Goal: Answer question/provide support

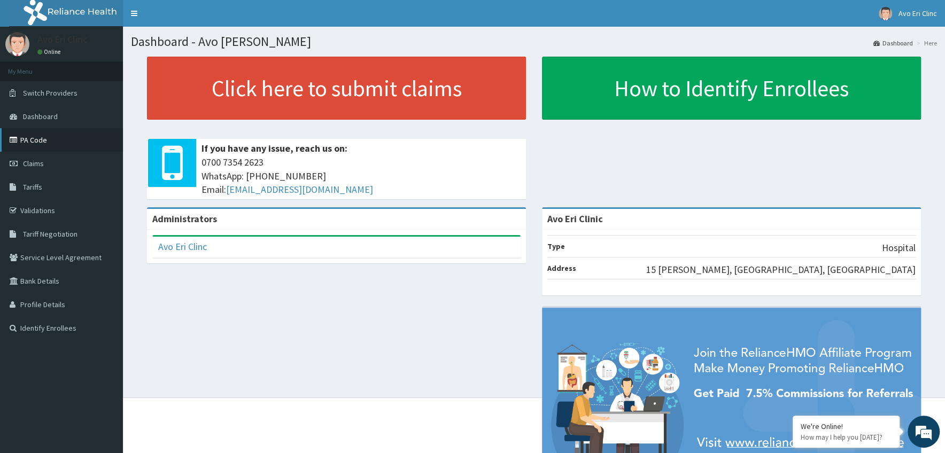
click at [27, 139] on link "PA Code" at bounding box center [61, 140] width 123 height 24
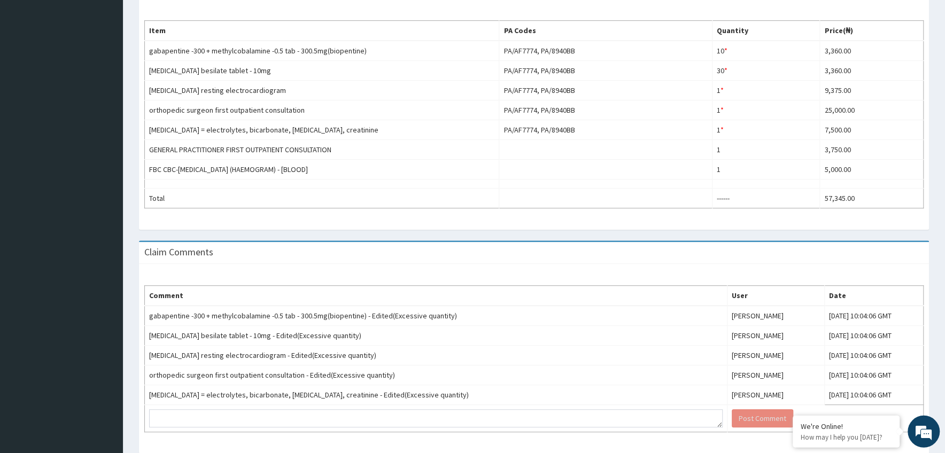
scroll to position [378, 0]
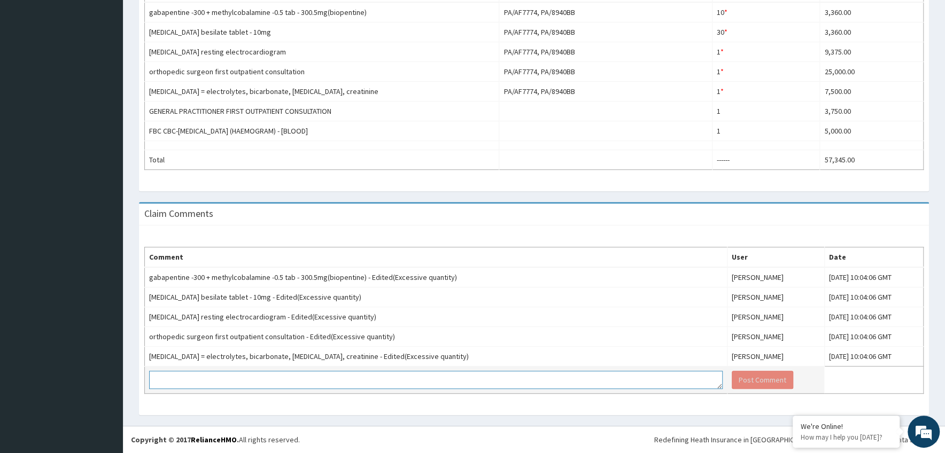
click at [175, 379] on textarea at bounding box center [435, 380] width 573 height 18
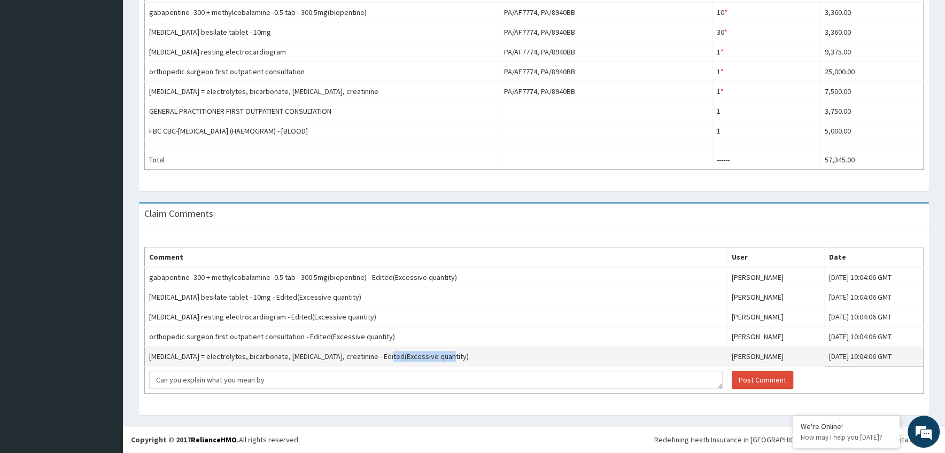
drag, startPoint x: 430, startPoint y: 357, endPoint x: 374, endPoint y: 358, distance: 56.1
click at [374, 358] on td "renal function tests = electrolytes, bicarbonate, urea, creatinine - Edited(Exc…" at bounding box center [436, 357] width 583 height 20
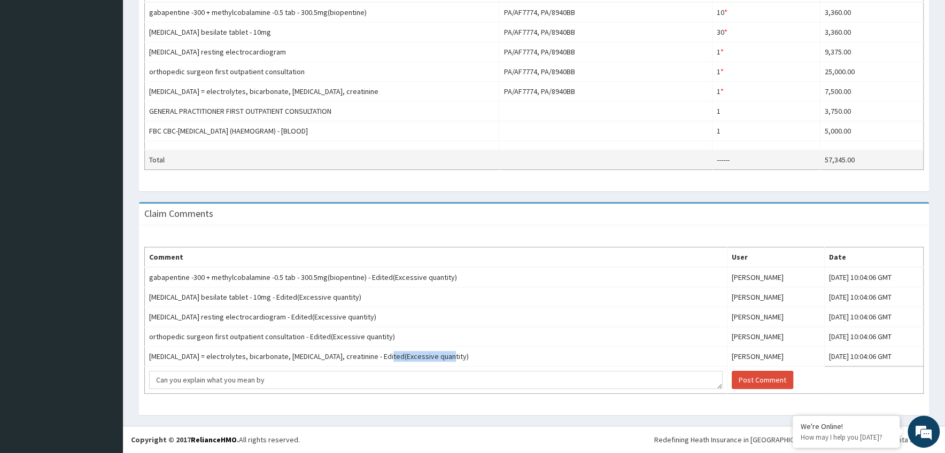
copy td "Excessive quantity"
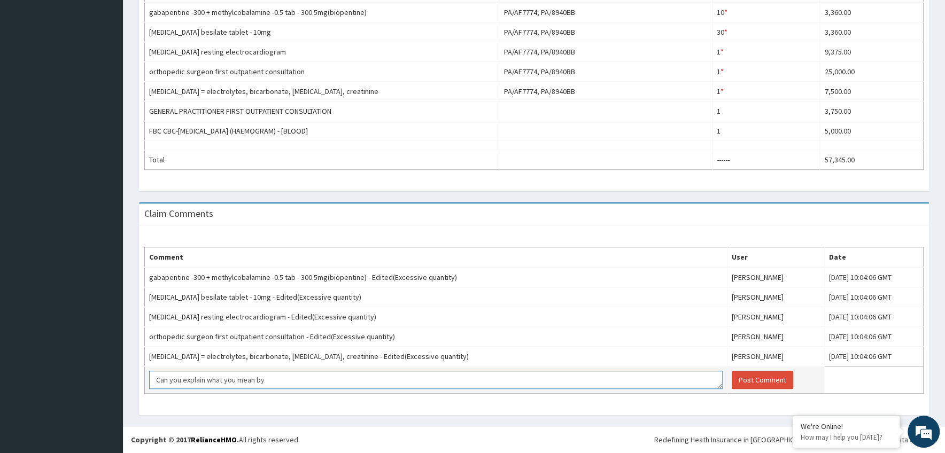
click at [278, 378] on textarea "Can you explain what you mean by" at bounding box center [435, 380] width 573 height 18
paste textarea "Excessive quantity"
click at [265, 378] on textarea "Can you explain what you mean by Excessive quantity" at bounding box center [435, 380] width 573 height 18
click at [292, 377] on textarea "Can you explain what you mean by :Excessive quantity" at bounding box center [435, 380] width 573 height 18
click at [267, 379] on textarea "Can you explain what you mean by :Excessie quantity" at bounding box center [435, 380] width 573 height 18
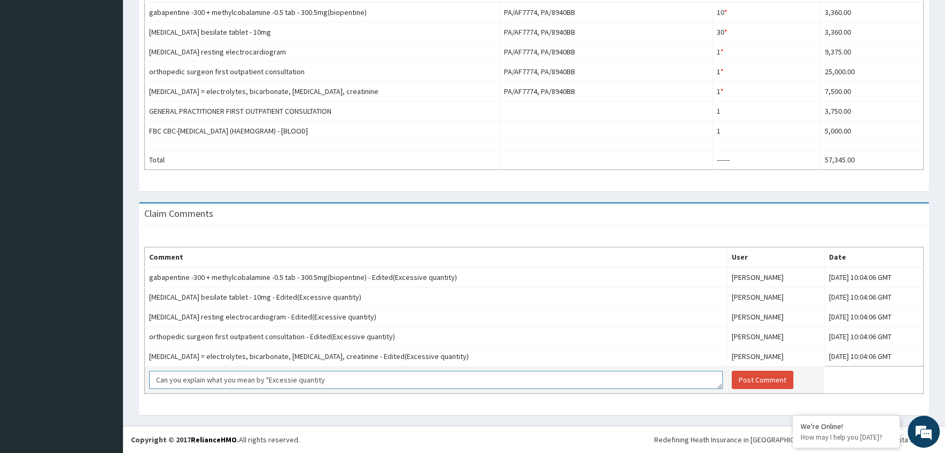
click at [322, 380] on textarea "Can you explain what you mean by "Excessie quantity" at bounding box center [435, 380] width 573 height 18
type textarea "Can you explain what you mean by "Excessie quantity""
click at [735, 378] on button "Post Comment" at bounding box center [762, 380] width 61 height 18
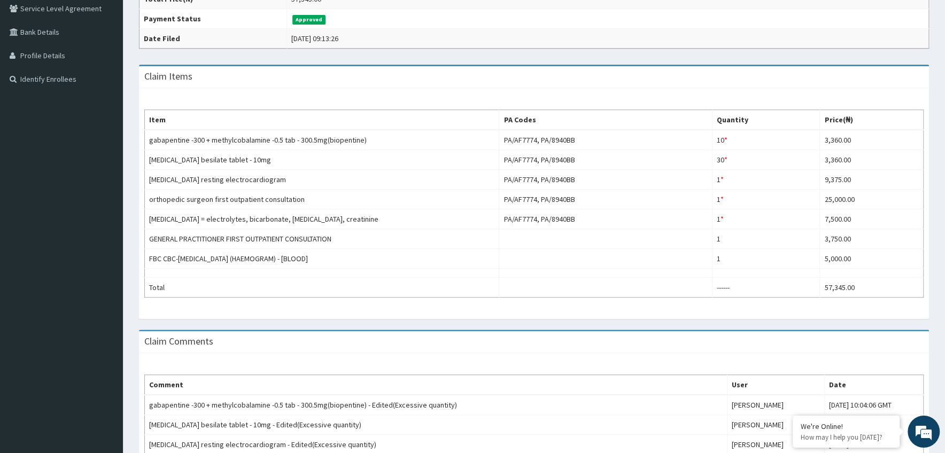
scroll to position [0, 0]
